Goal: Task Accomplishment & Management: Use online tool/utility

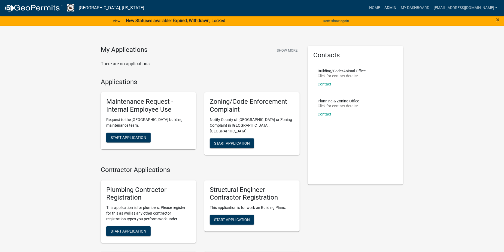
click at [399, 7] on link "Admin" at bounding box center [390, 8] width 16 height 10
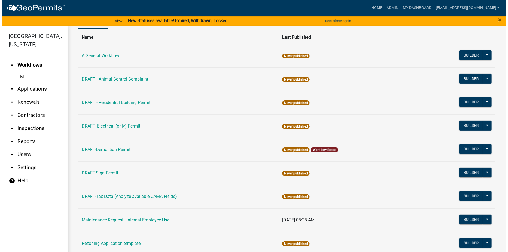
scroll to position [96, 0]
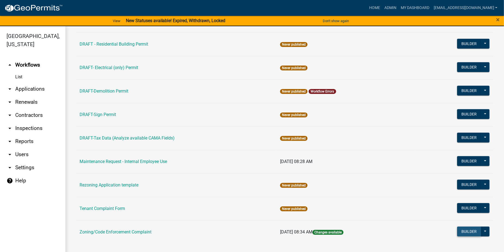
click at [462, 231] on button "Builder" at bounding box center [469, 231] width 24 height 10
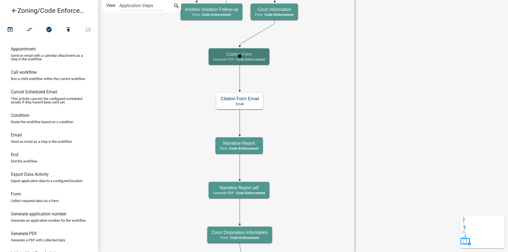
click at [256, 54] on h5 "Citation Form" at bounding box center [239, 54] width 52 height 5
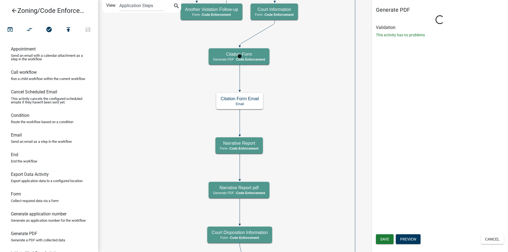
select select "EBFAA6B5-2D35-4BD0-AE0D-AA162F6E10A0"
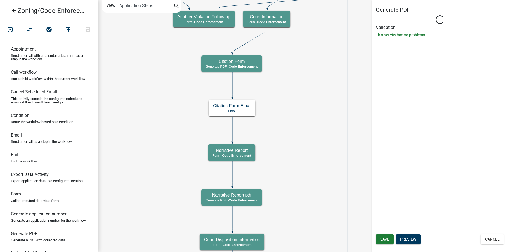
select select "EBFAA6B5-2D35-4BD0-AE0D-AA162F6E10A0"
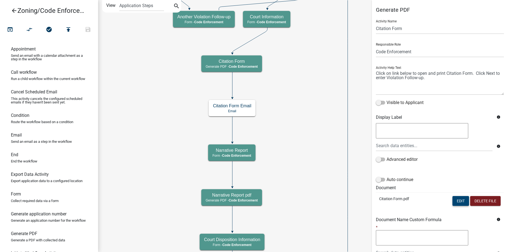
click at [454, 200] on button "Edit" at bounding box center [461, 201] width 17 height 10
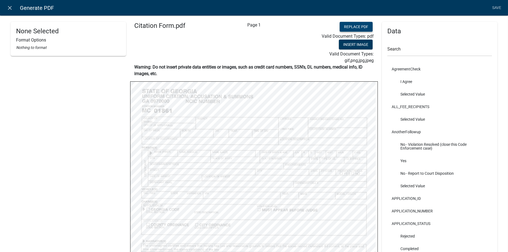
click at [345, 23] on button "Replace PDF" at bounding box center [356, 27] width 33 height 10
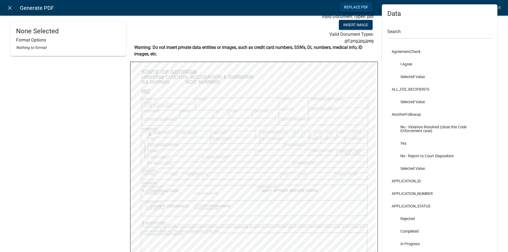
scroll to position [27, 0]
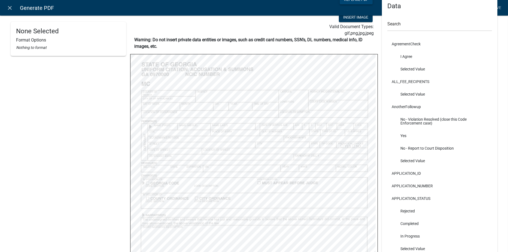
select select
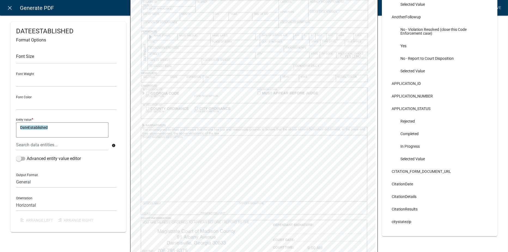
scroll to position [167, 0]
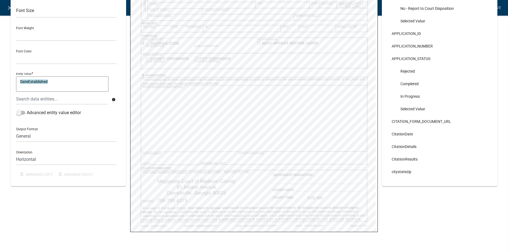
select select
click at [499, 8] on link "Save" at bounding box center [497, 8] width 14 height 10
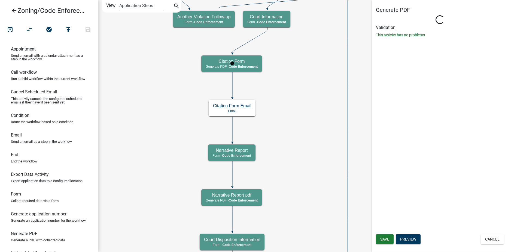
select select "EBFAA6B5-2D35-4BD0-AE0D-AA162F6E10A0"
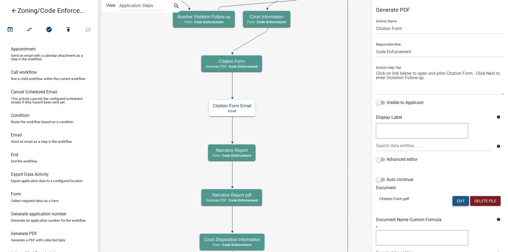
click at [453, 202] on button "Edit" at bounding box center [461, 201] width 17 height 10
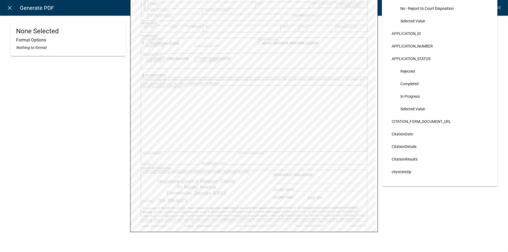
select select
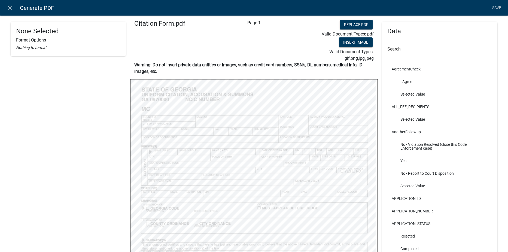
scroll to position [0, 0]
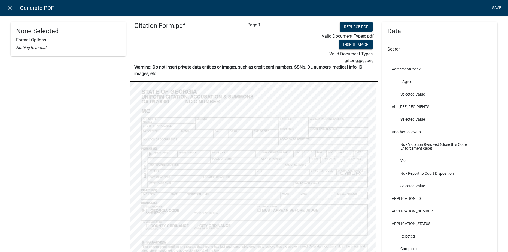
click at [496, 8] on link "Save" at bounding box center [497, 8] width 14 height 10
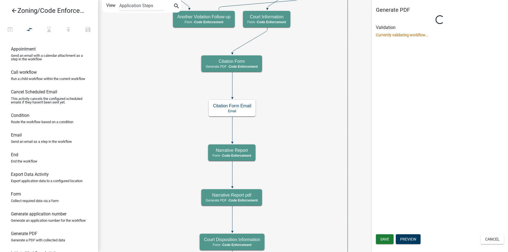
select select "EBFAA6B5-2D35-4BD0-AE0D-AA162F6E10A0"
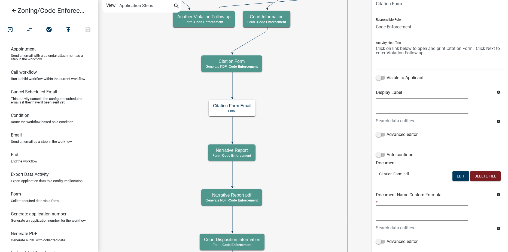
scroll to position [60, 0]
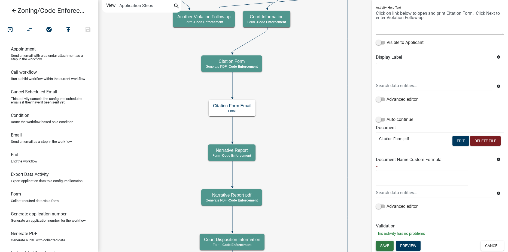
click at [383, 246] on span "Save" at bounding box center [384, 245] width 9 height 4
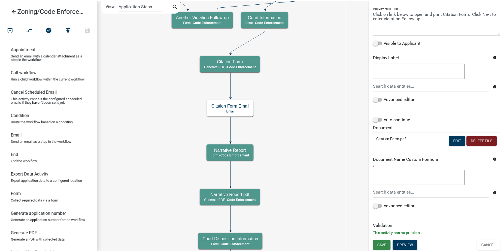
scroll to position [0, 0]
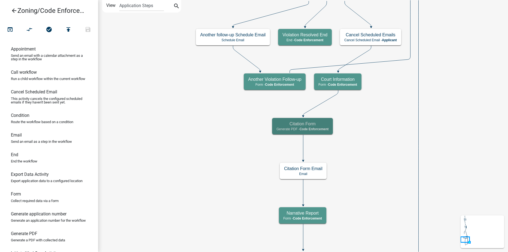
click at [13, 11] on icon "arrow_back" at bounding box center [14, 11] width 7 height 8
